Goal: Navigation & Orientation: Find specific page/section

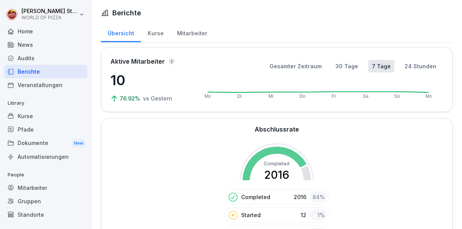
click at [51, 186] on div "Mitarbeiter" at bounding box center [46, 187] width 84 height 13
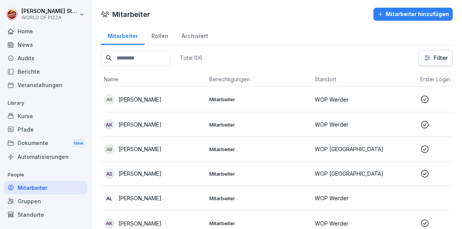
click at [58, 71] on div "Berichte" at bounding box center [46, 71] width 84 height 13
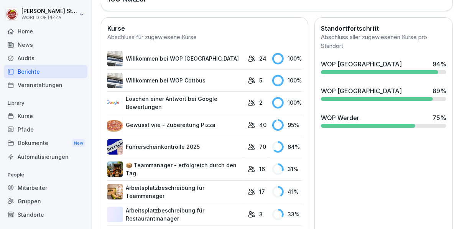
scroll to position [279, 0]
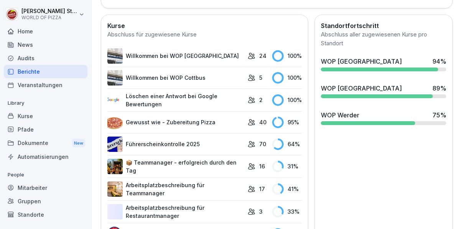
click at [257, 163] on div "16" at bounding box center [258, 166] width 21 height 8
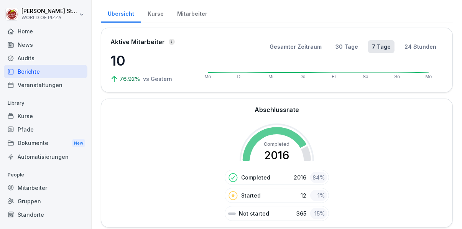
scroll to position [0, 0]
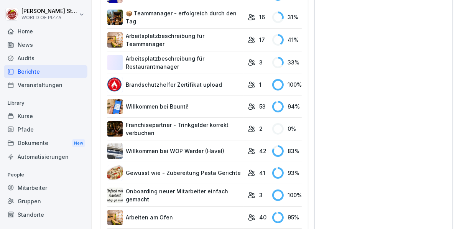
click at [43, 191] on div "Mitarbeiter" at bounding box center [46, 187] width 84 height 13
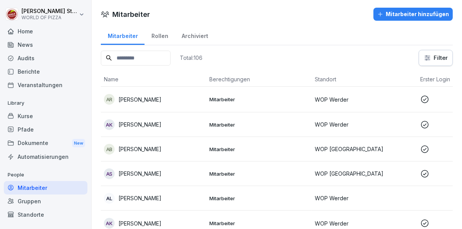
click at [41, 215] on div "Standorte" at bounding box center [46, 214] width 84 height 13
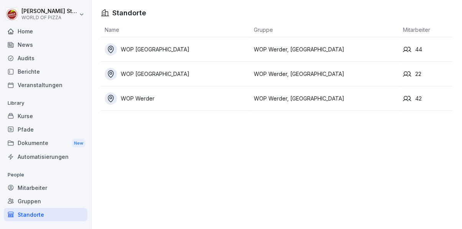
click at [185, 77] on div "WOP [GEOGRAPHIC_DATA]" at bounding box center [177, 74] width 145 height 12
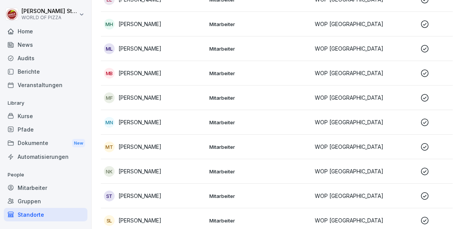
scroll to position [256, 0]
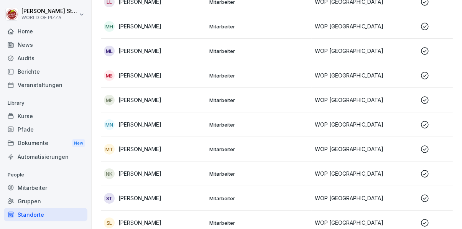
click at [259, 99] on p "Mitarbeiter" at bounding box center [258, 100] width 99 height 7
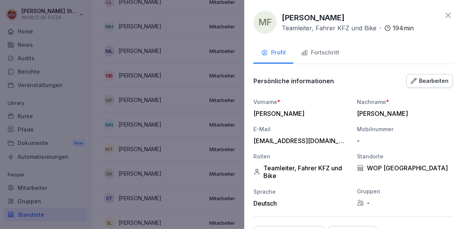
click at [320, 52] on div "Fortschritt" at bounding box center [320, 52] width 38 height 9
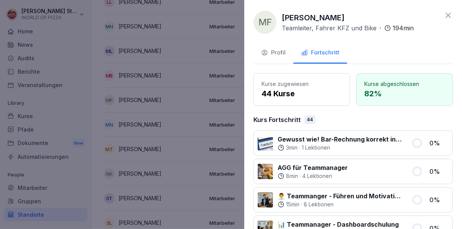
click at [200, 149] on div at bounding box center [231, 114] width 462 height 229
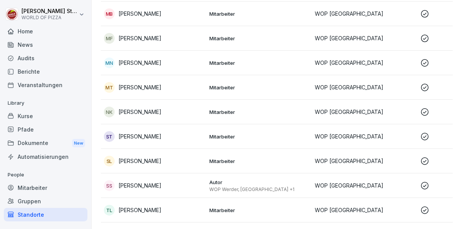
scroll to position [377, 0]
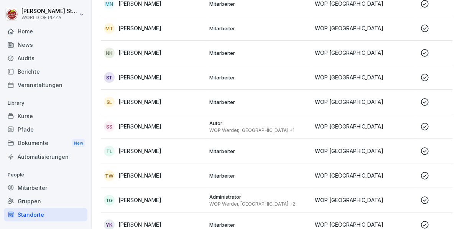
click at [229, 202] on p "WOP Werder, [GEOGRAPHIC_DATA] +2" at bounding box center [258, 204] width 99 height 6
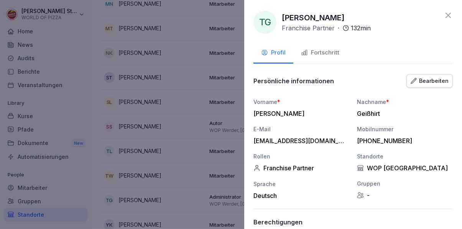
click at [322, 58] on button "Fortschritt" at bounding box center [320, 53] width 54 height 21
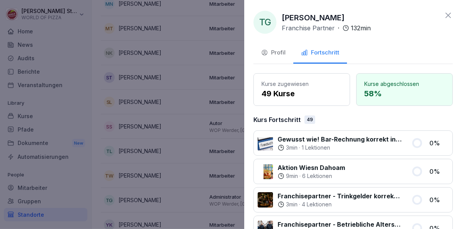
click at [201, 195] on div at bounding box center [231, 114] width 462 height 229
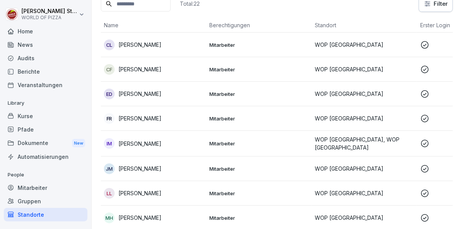
scroll to position [65, 0]
click at [247, 146] on p "Mitarbeiter" at bounding box center [258, 143] width 99 height 7
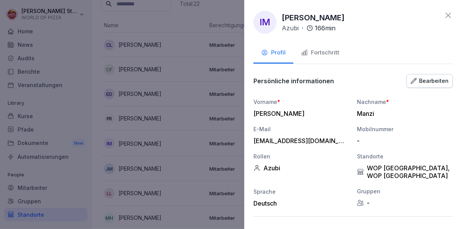
click at [330, 55] on div "Fortschritt" at bounding box center [320, 52] width 38 height 9
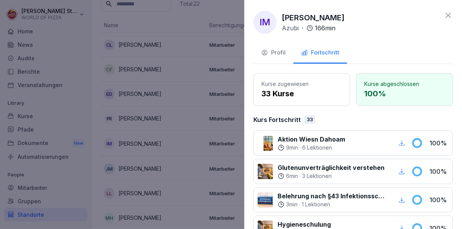
click at [279, 51] on div "Profil" at bounding box center [273, 52] width 25 height 9
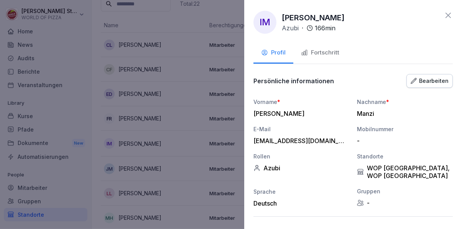
click at [191, 142] on div at bounding box center [231, 114] width 462 height 229
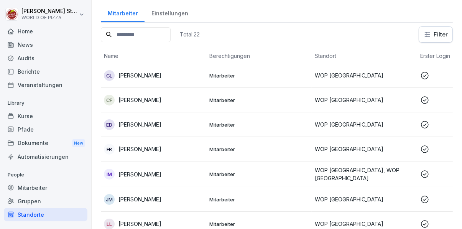
scroll to position [61, 0]
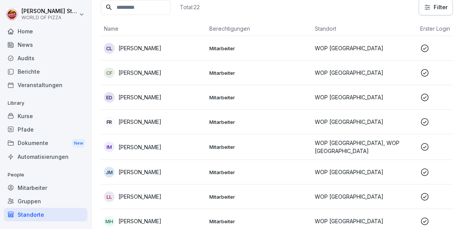
click at [239, 97] on p "Mitarbeiter" at bounding box center [258, 97] width 99 height 7
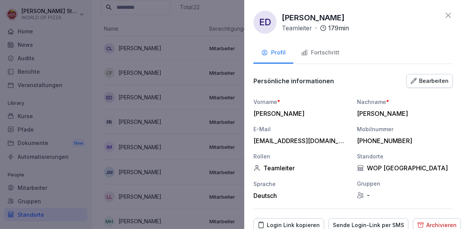
click at [334, 54] on div "Fortschritt" at bounding box center [320, 52] width 38 height 9
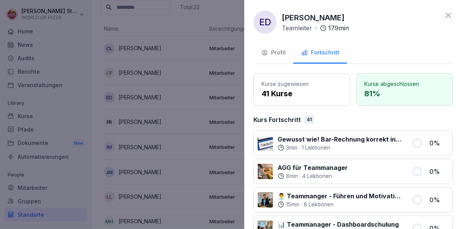
click at [194, 146] on div at bounding box center [231, 114] width 462 height 229
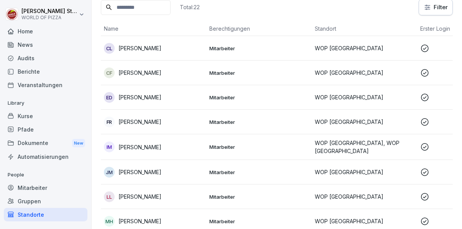
click at [56, 78] on div "Berichte" at bounding box center [46, 71] width 84 height 13
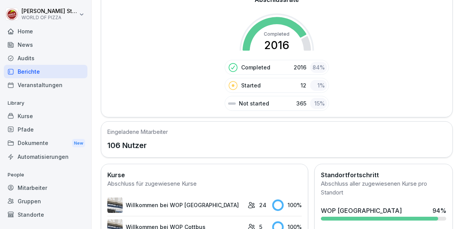
scroll to position [129, 0]
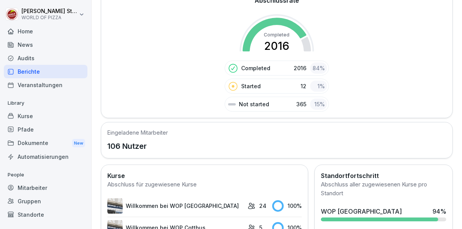
click at [53, 89] on div "Veranstaltungen" at bounding box center [46, 84] width 84 height 13
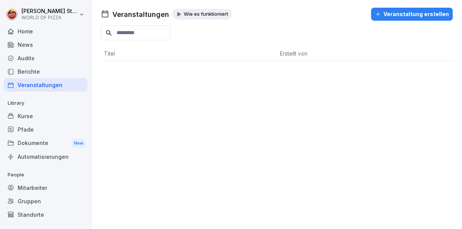
click at [50, 78] on div "Berichte" at bounding box center [46, 71] width 84 height 13
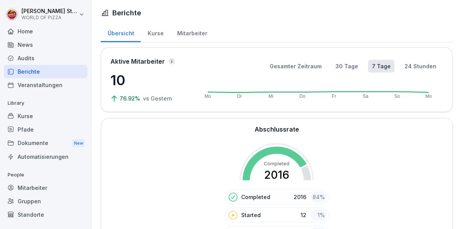
click at [55, 62] on div "Audits" at bounding box center [46, 57] width 84 height 13
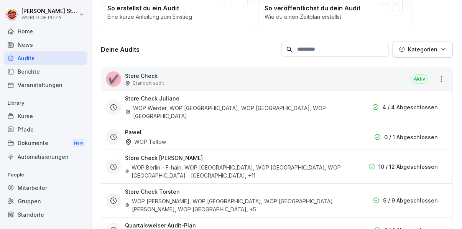
scroll to position [105, 0]
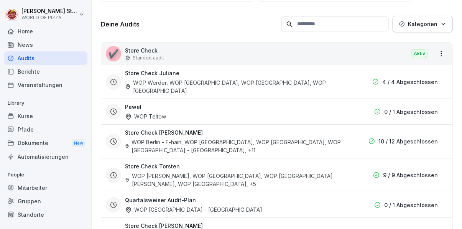
click at [265, 138] on div "WOP Berlin - F-hain, WOP [GEOGRAPHIC_DATA] - HSH, WOP [GEOGRAPHIC_DATA], WOP [G…" at bounding box center [233, 146] width 217 height 16
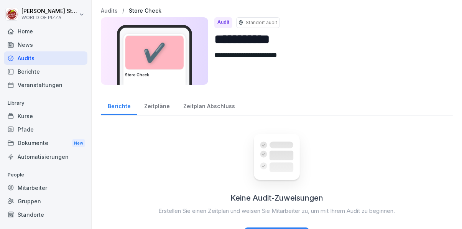
click at [161, 97] on div "Zeitpläne" at bounding box center [156, 105] width 39 height 20
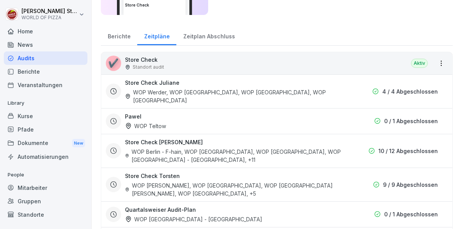
scroll to position [81, 0]
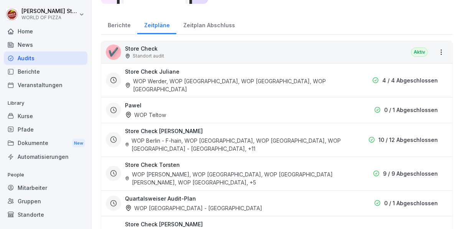
click at [205, 170] on div "WOP [PERSON_NAME], WOP [GEOGRAPHIC_DATA], WOP [GEOGRAPHIC_DATA] [PERSON_NAME], …" at bounding box center [233, 178] width 217 height 16
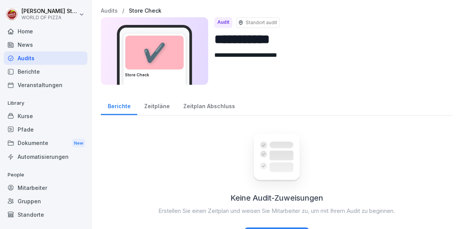
click at [191, 109] on div "Zeitplan Abschluss" at bounding box center [208, 105] width 65 height 20
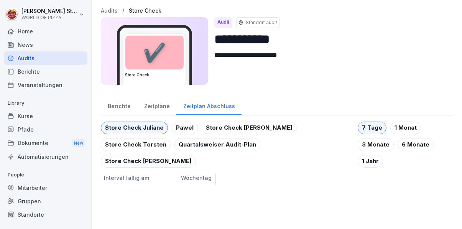
click at [197, 105] on div "Zeitplan Abschluss" at bounding box center [208, 105] width 65 height 20
click at [148, 110] on div "Zeitpläne" at bounding box center [156, 105] width 39 height 20
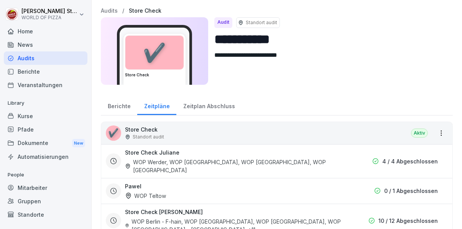
click at [156, 105] on div "Zeitpläne" at bounding box center [156, 105] width 39 height 20
click at [126, 105] on div "Berichte" at bounding box center [119, 105] width 36 height 20
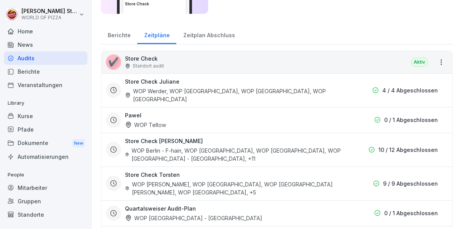
scroll to position [70, 0]
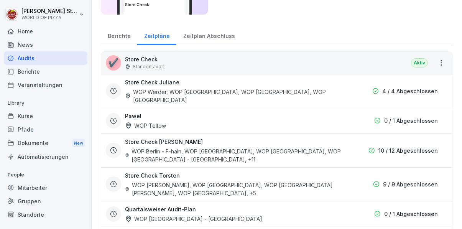
click at [110, 37] on div "Berichte" at bounding box center [119, 35] width 36 height 20
